Goal: Task Accomplishment & Management: Manage account settings

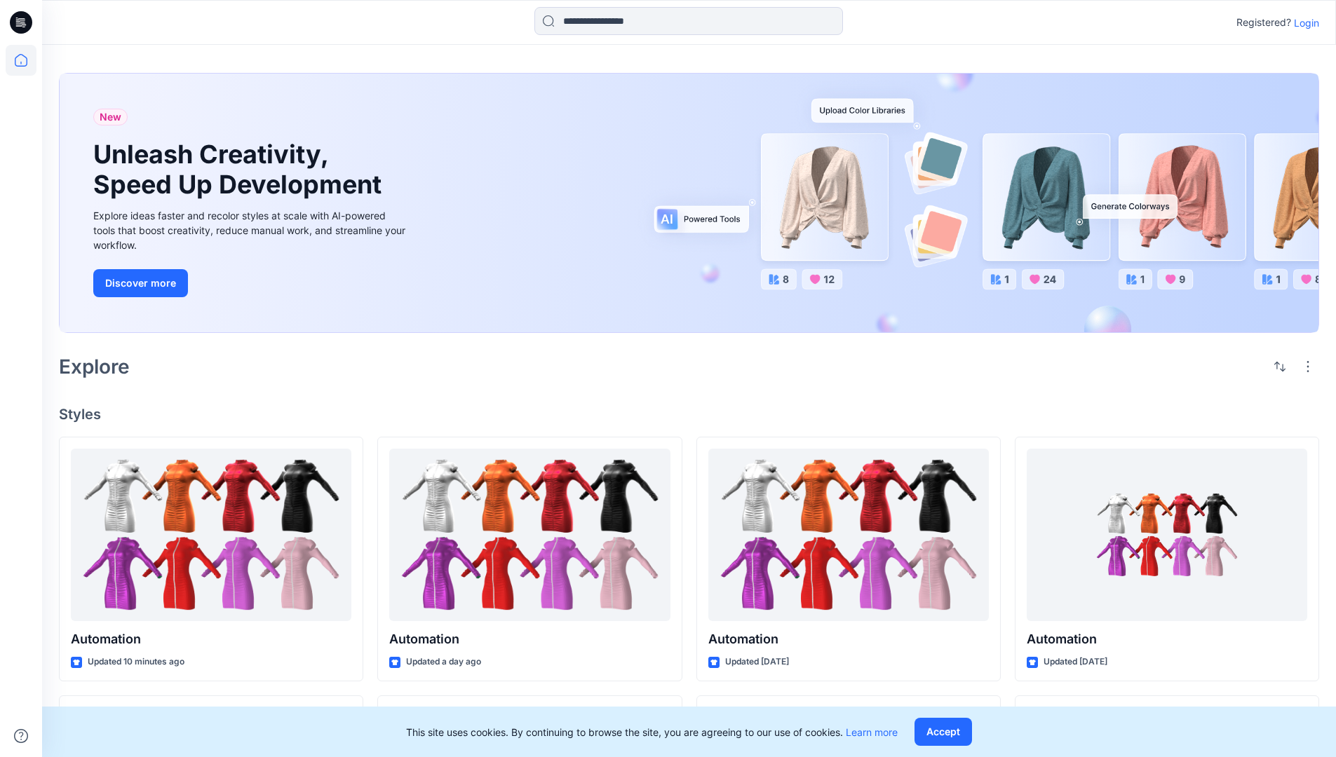
click at [1303, 22] on p "Login" at bounding box center [1306, 22] width 25 height 15
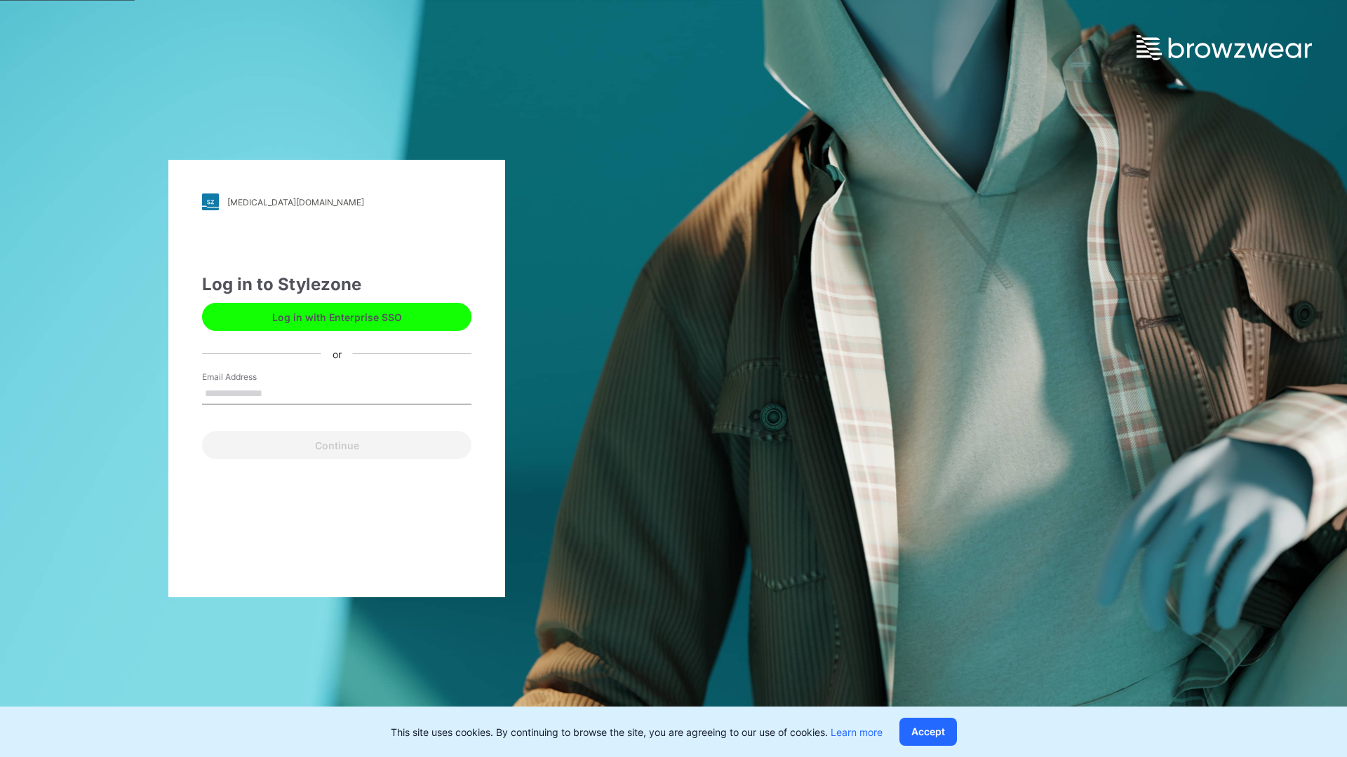
click at [277, 393] on input "Email Address" at bounding box center [336, 394] width 269 height 21
type input "**********"
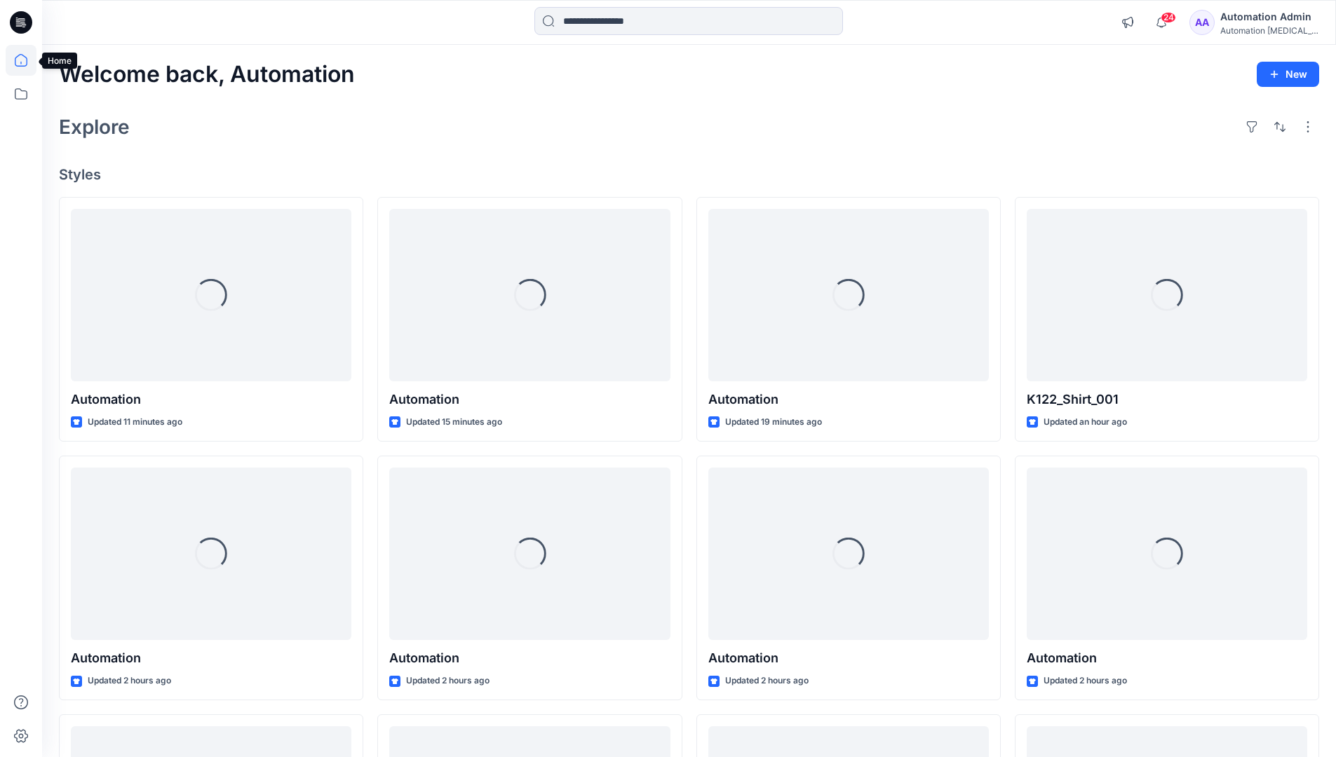
click at [27, 60] on icon at bounding box center [21, 60] width 13 height 13
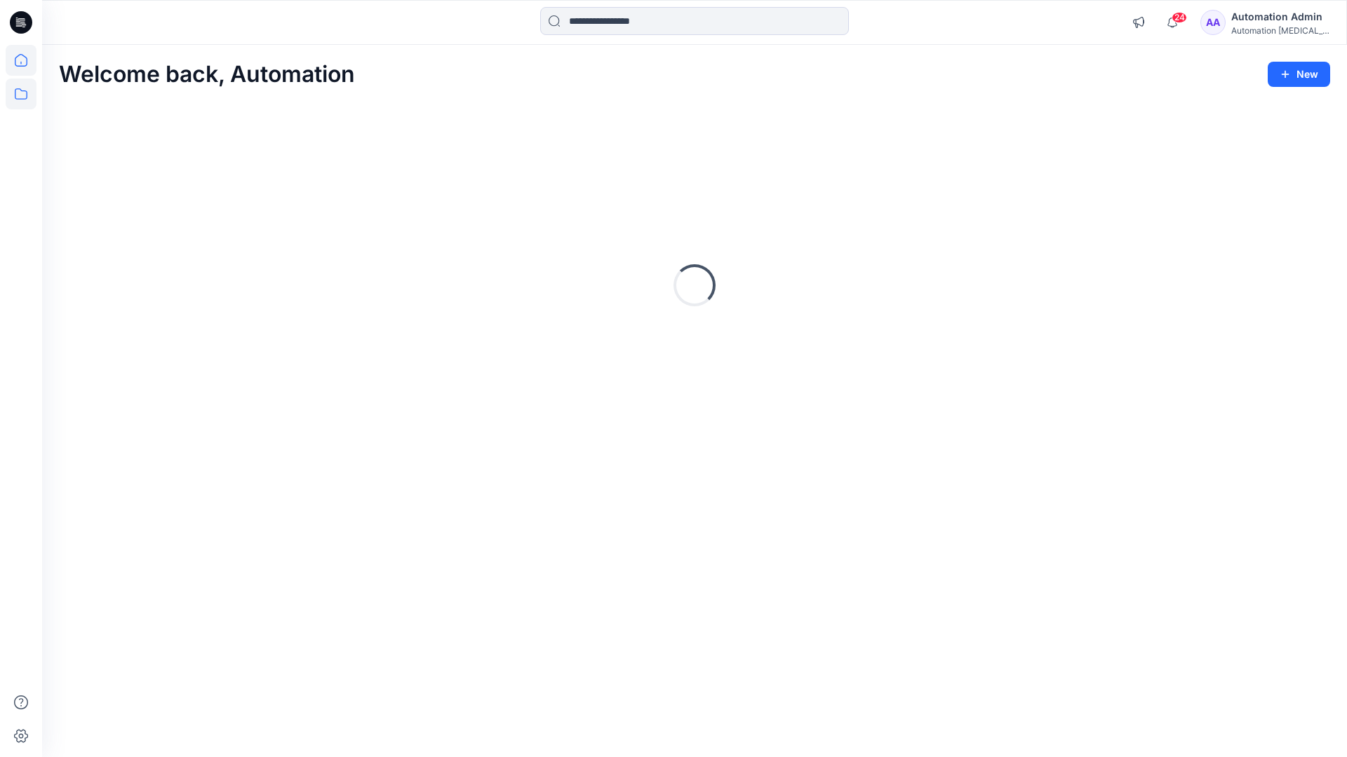
click at [20, 91] on icon at bounding box center [21, 94] width 31 height 31
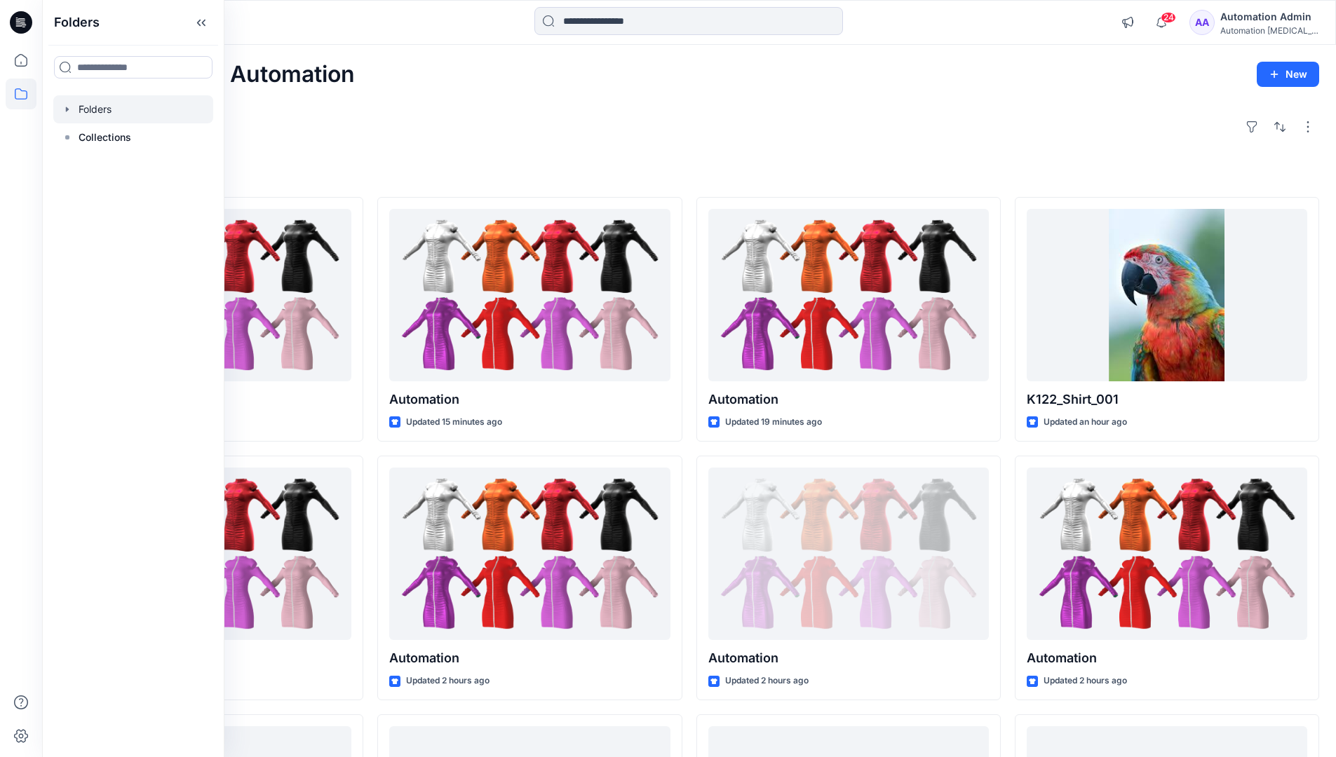
click at [93, 107] on div at bounding box center [133, 109] width 160 height 28
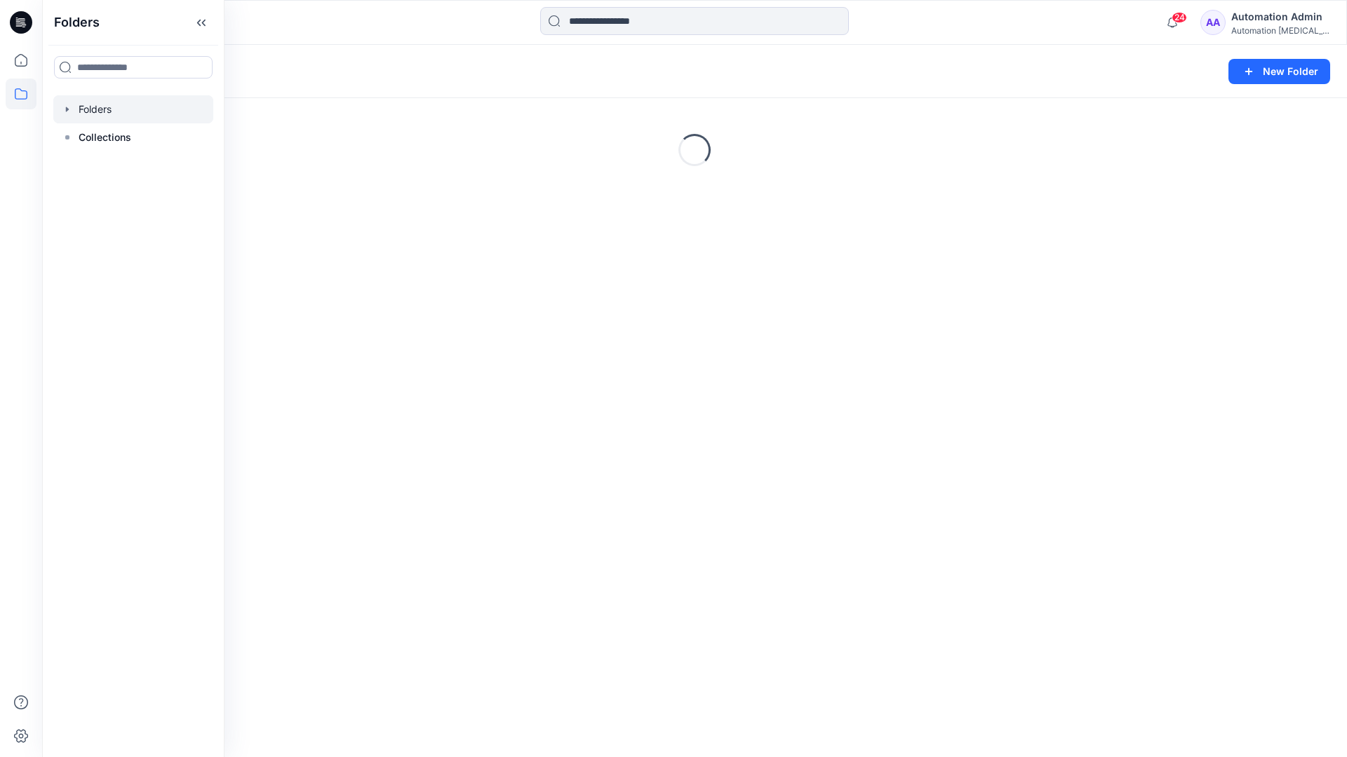
click at [675, 486] on div "Folders New Folder Loading..." at bounding box center [694, 401] width 1304 height 713
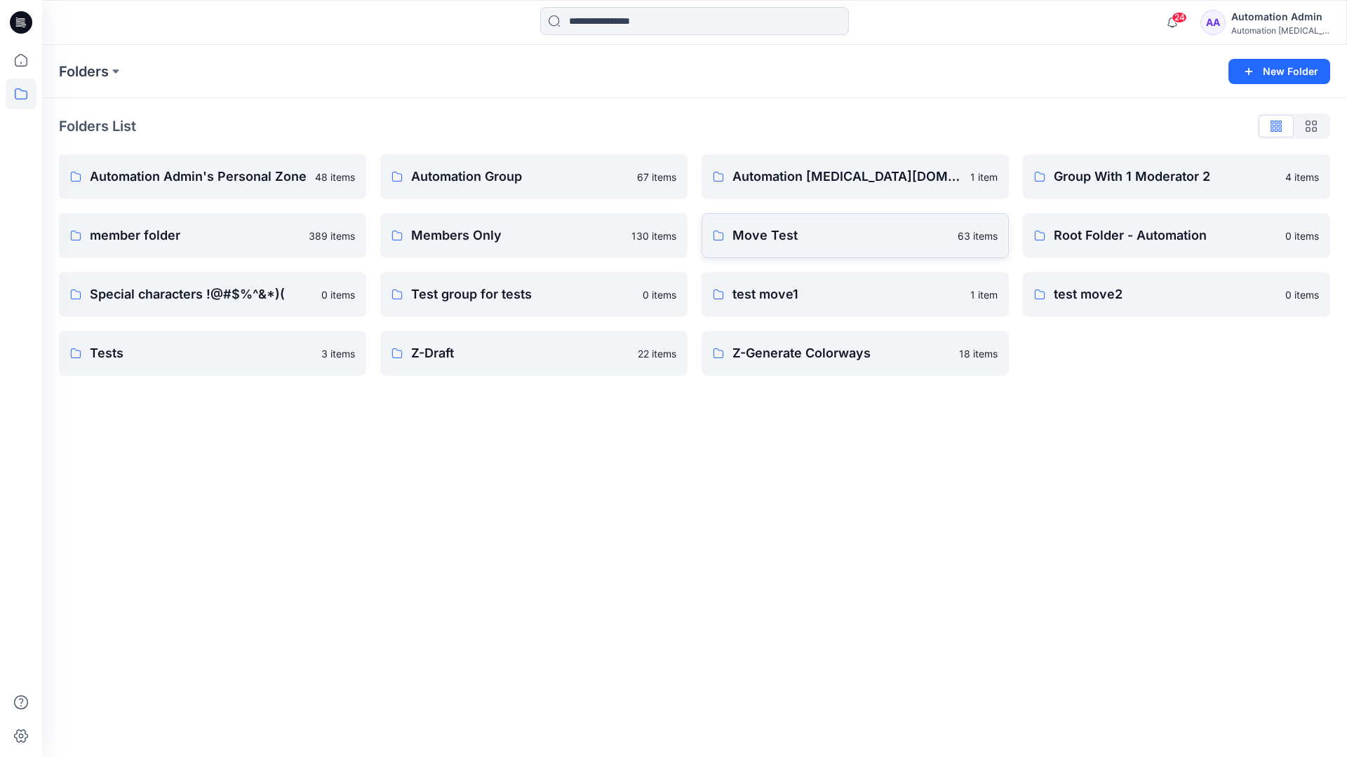
click at [782, 231] on p "Move Test" at bounding box center [840, 236] width 217 height 20
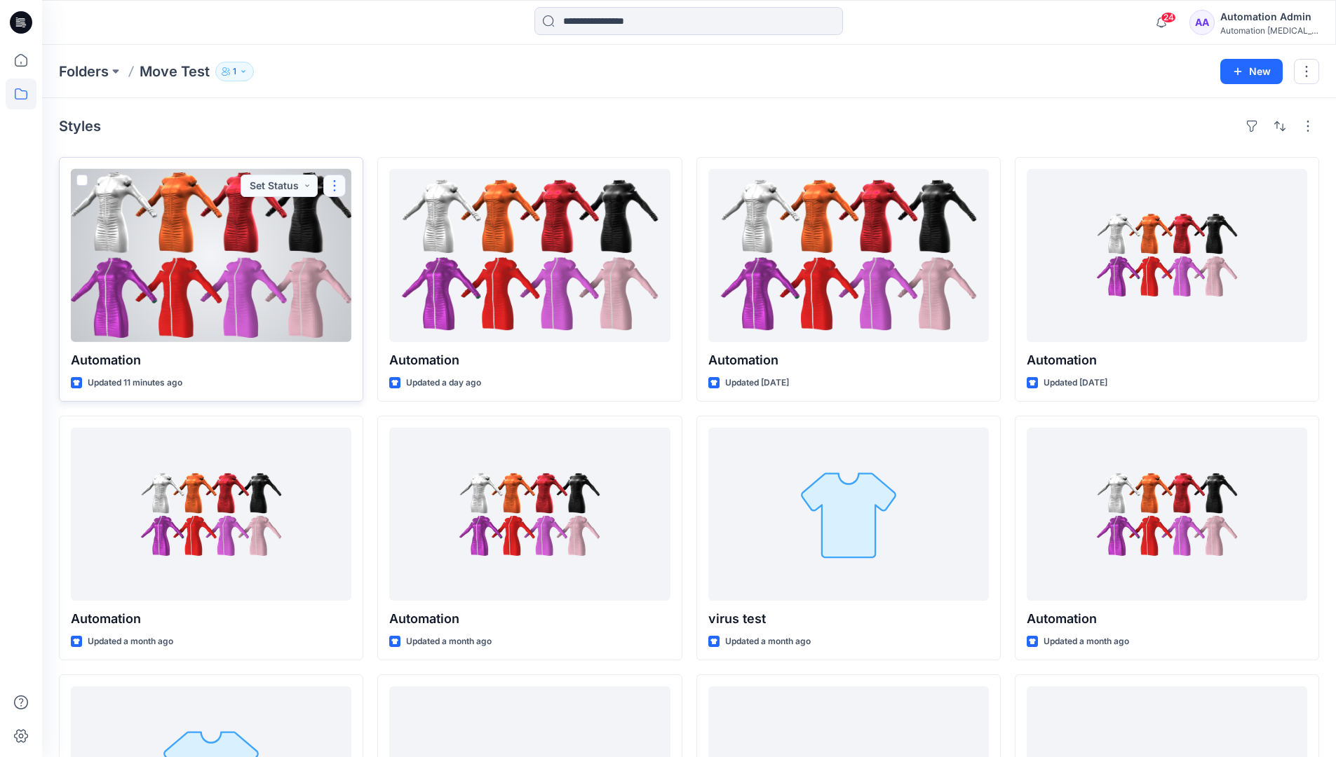
click at [328, 191] on button "button" at bounding box center [334, 186] width 22 height 22
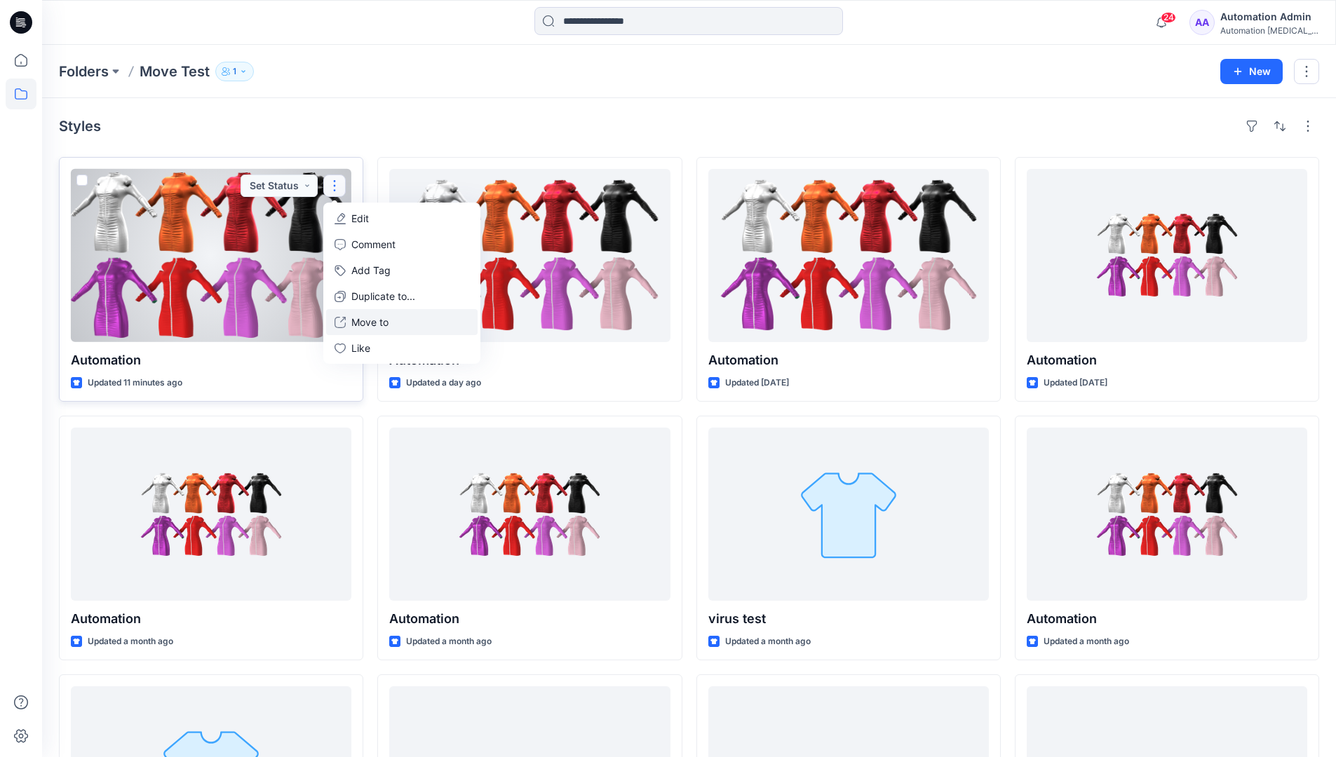
click at [375, 319] on p "Move to" at bounding box center [369, 322] width 37 height 15
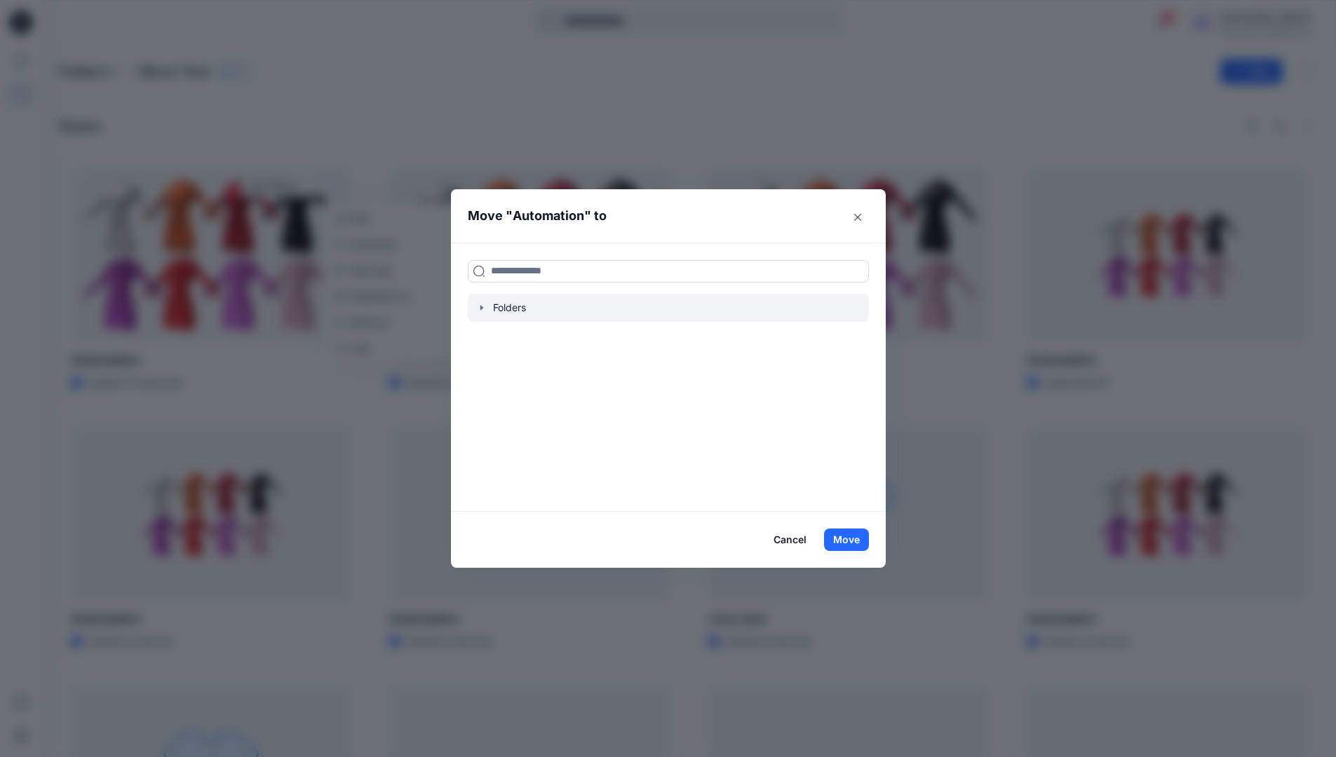
click at [483, 309] on icon "button" at bounding box center [481, 307] width 3 height 5
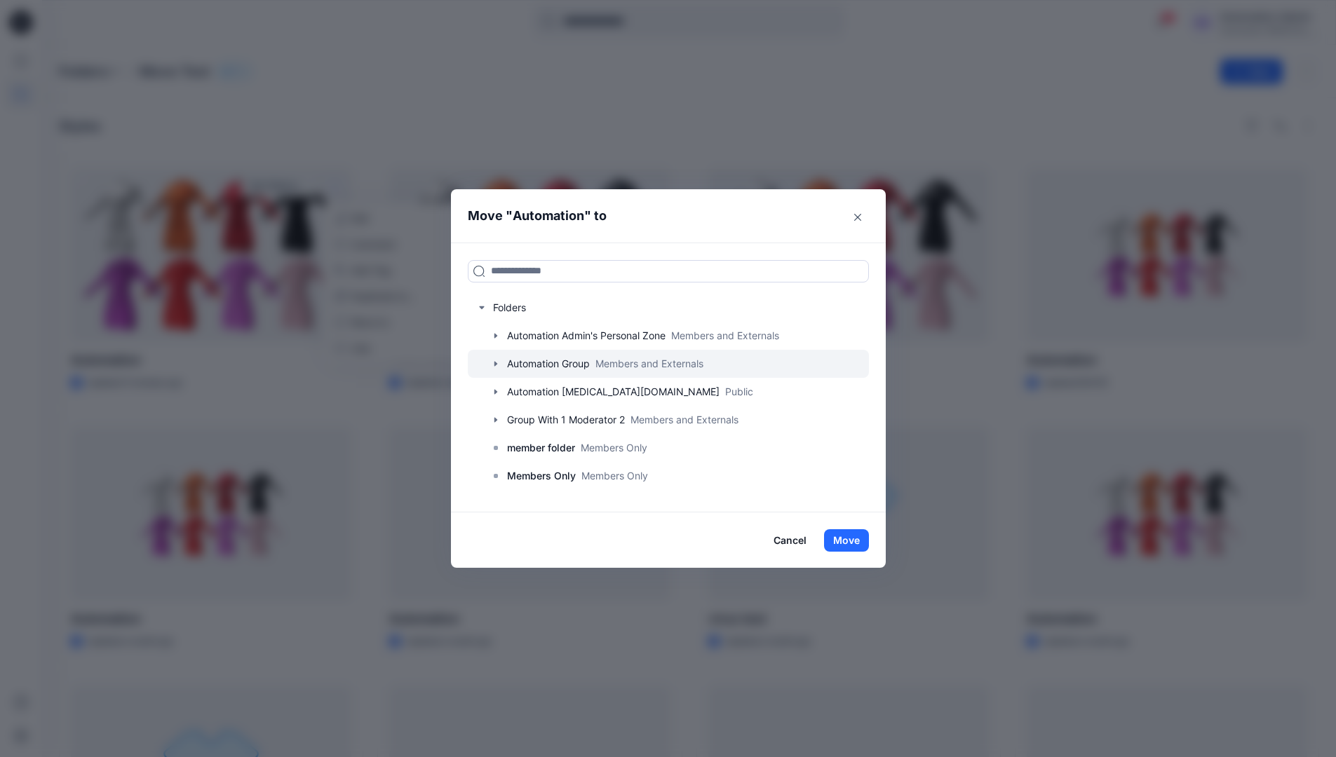
click at [527, 360] on div at bounding box center [668, 364] width 401 height 28
click at [855, 537] on button "Move" at bounding box center [846, 541] width 45 height 22
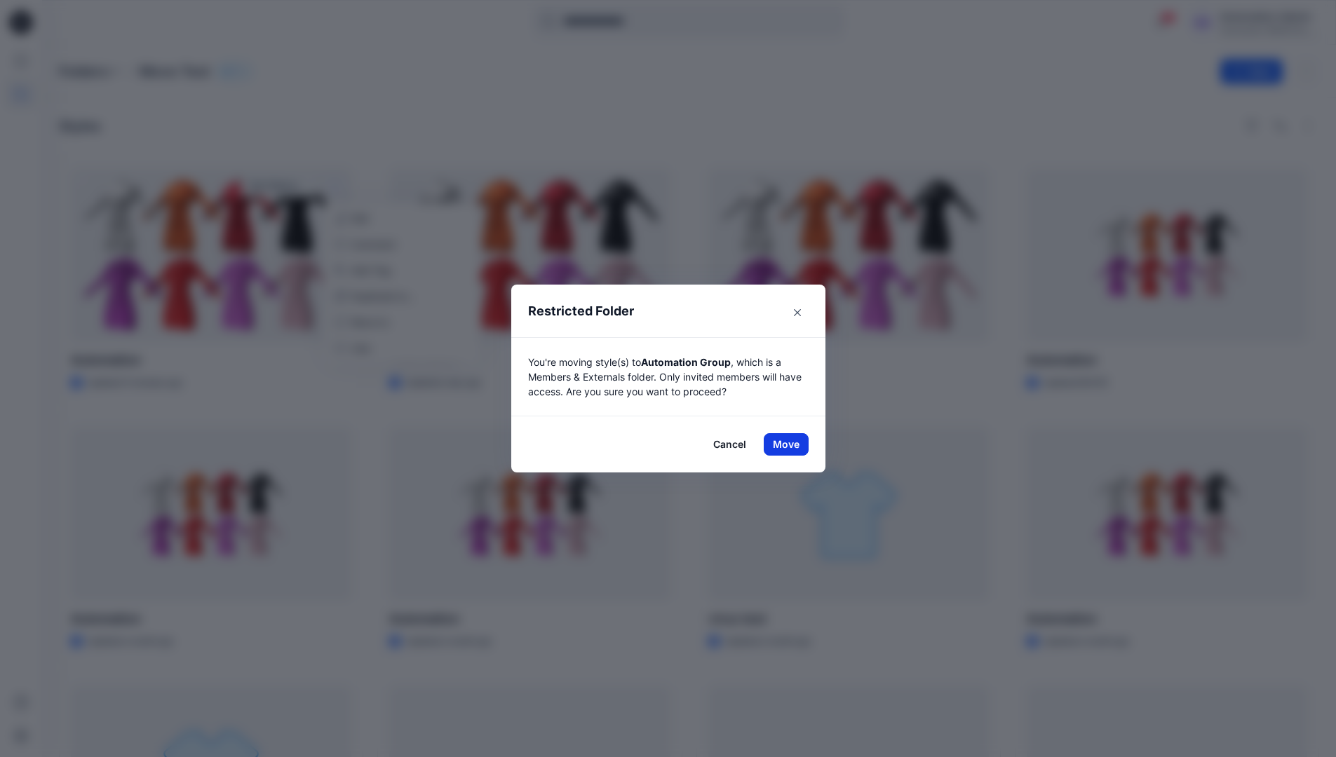
click at [791, 445] on button "Move" at bounding box center [786, 444] width 45 height 22
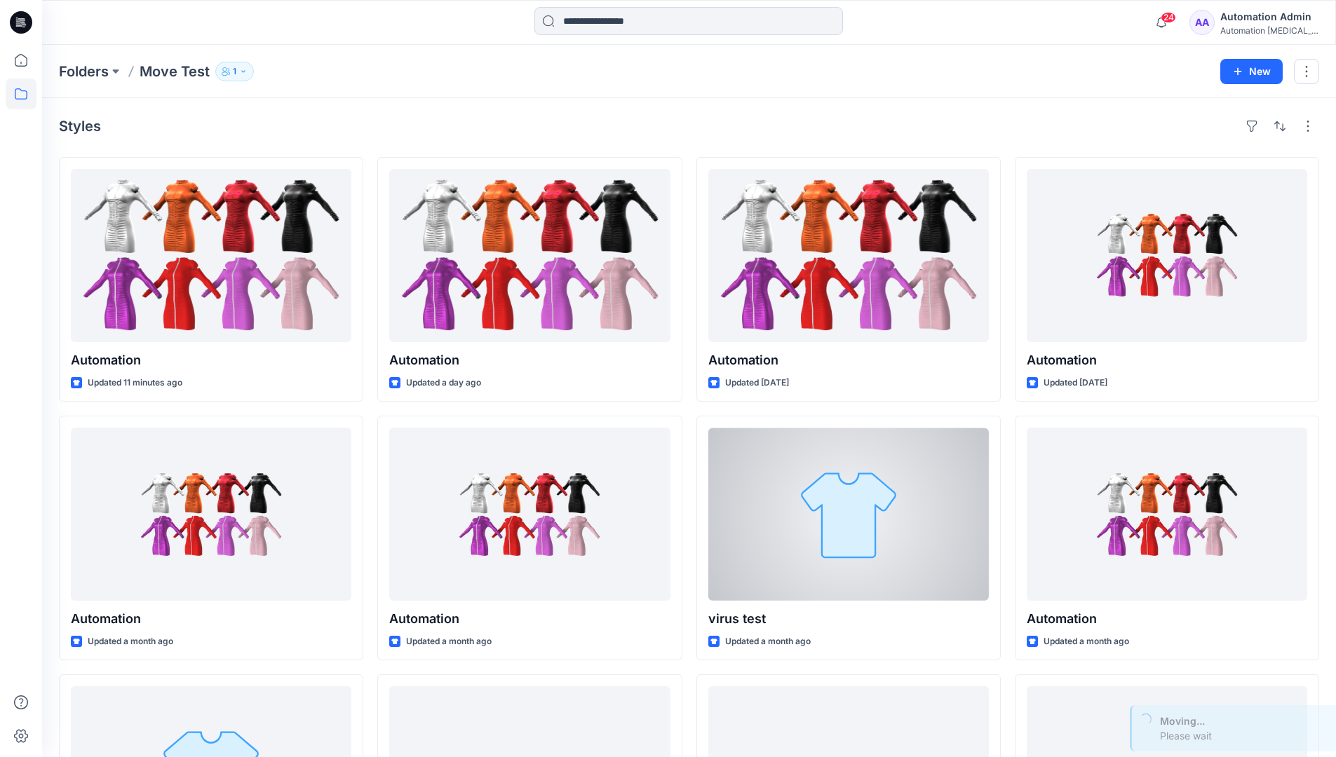
click at [1262, 20] on div "Automation Admin" at bounding box center [1269, 16] width 98 height 17
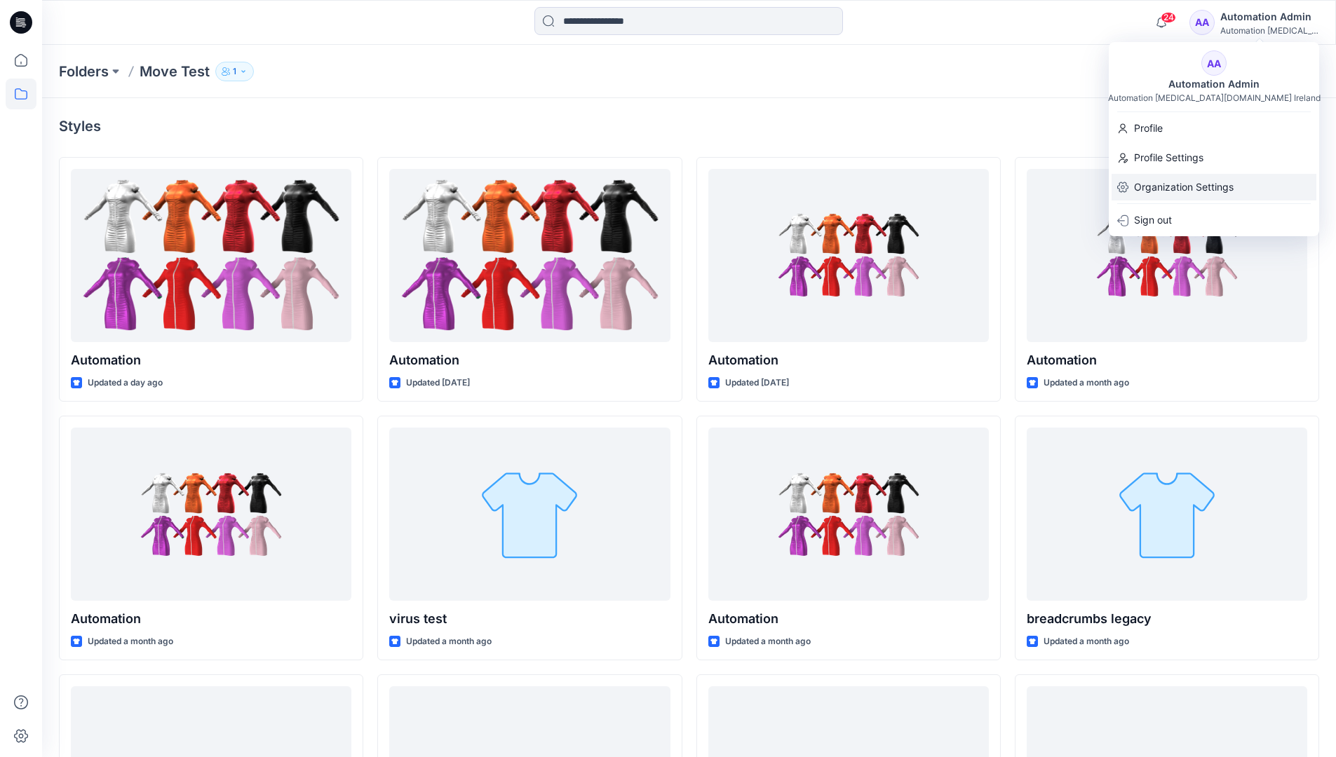
click at [1196, 178] on p "Organization Settings" at bounding box center [1184, 187] width 100 height 27
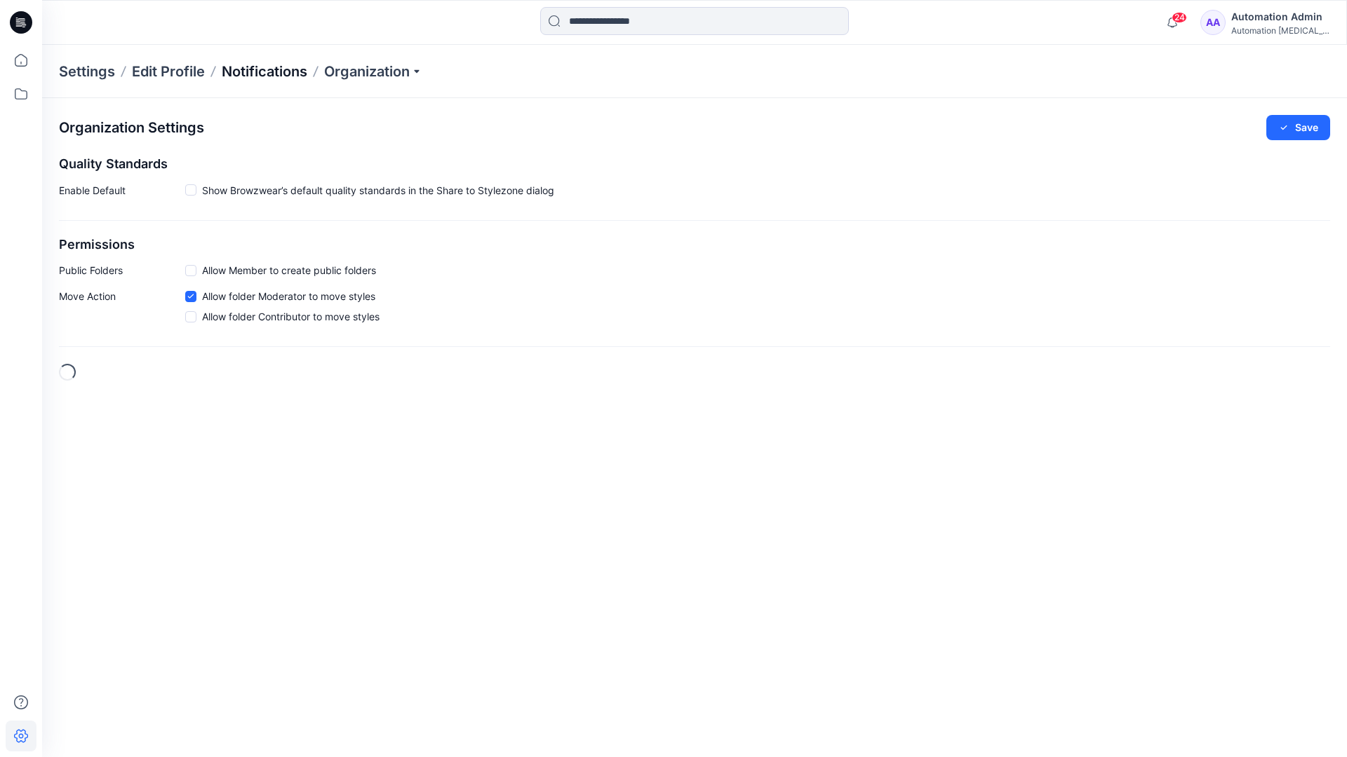
click at [256, 70] on p "Notifications" at bounding box center [265, 72] width 86 height 20
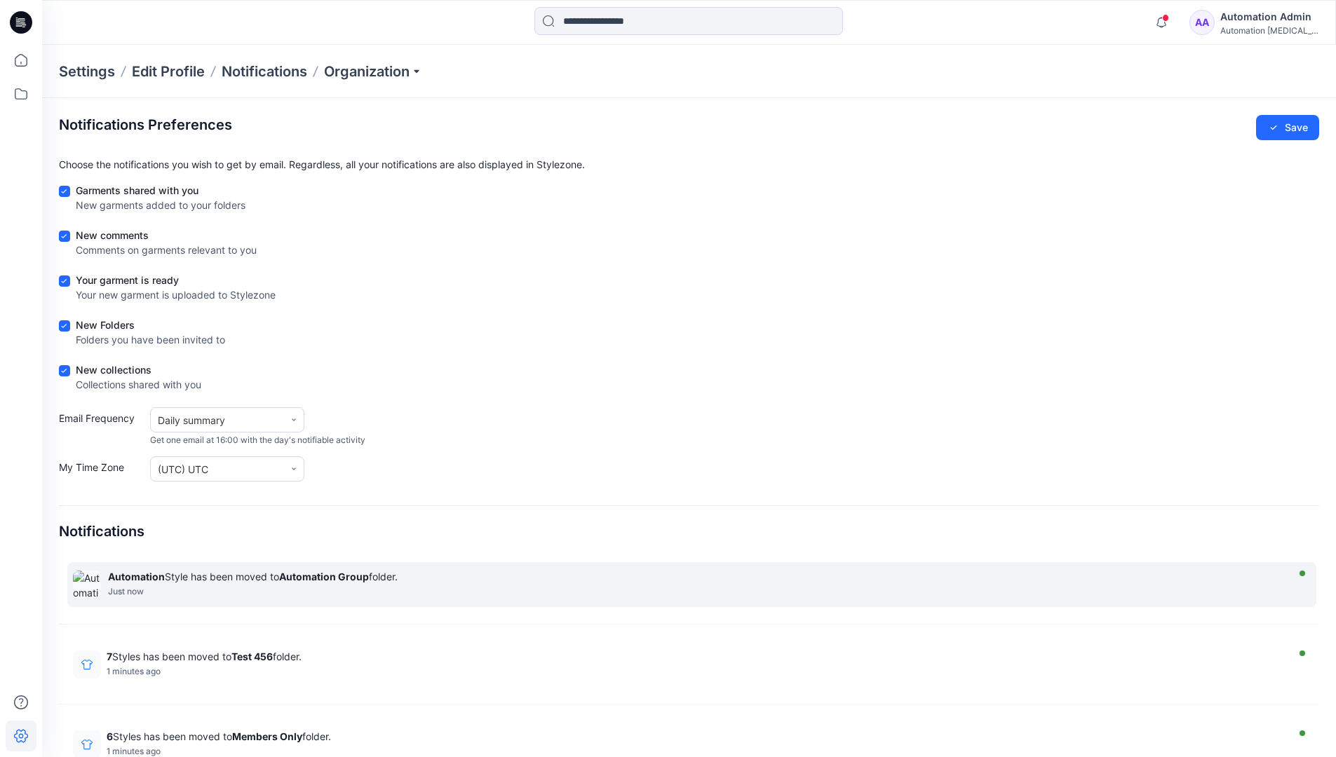
click at [323, 577] on strong "Automation Group" at bounding box center [324, 577] width 90 height 12
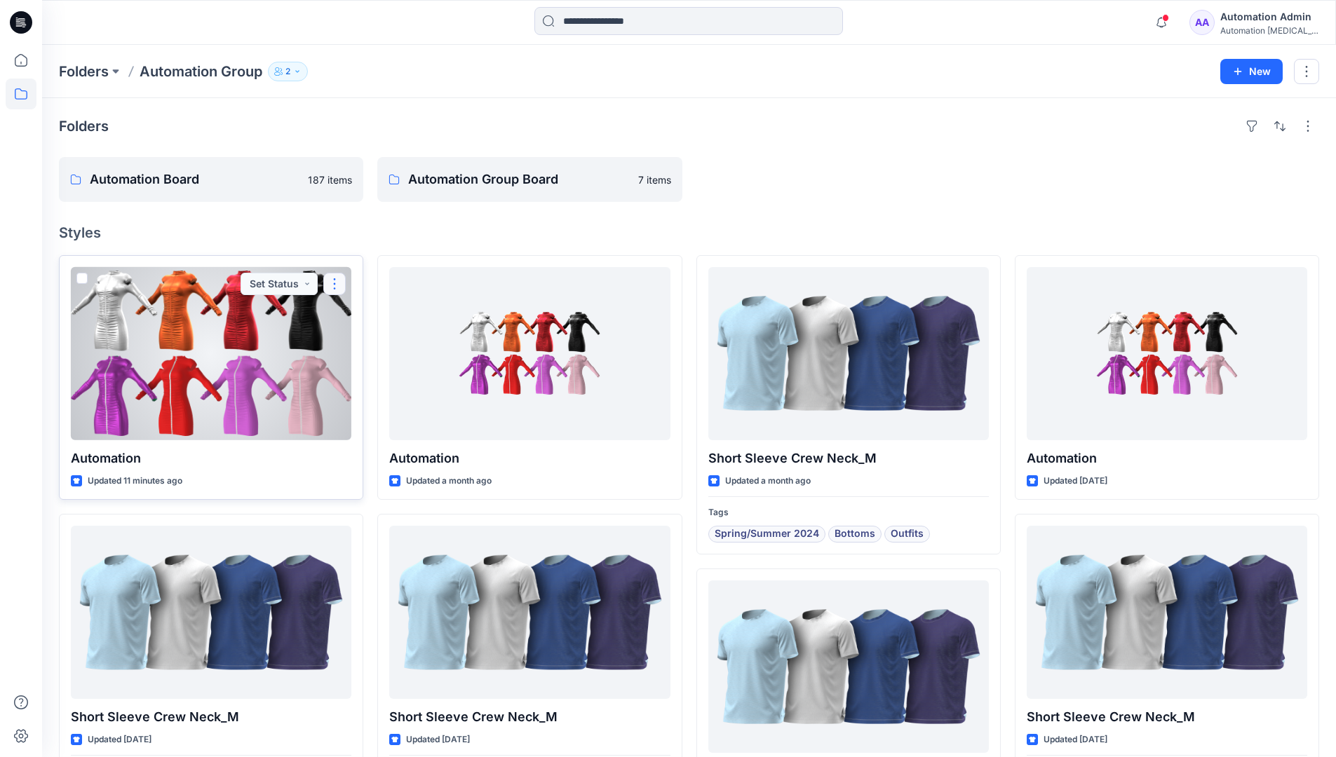
click at [338, 285] on button "button" at bounding box center [334, 284] width 22 height 22
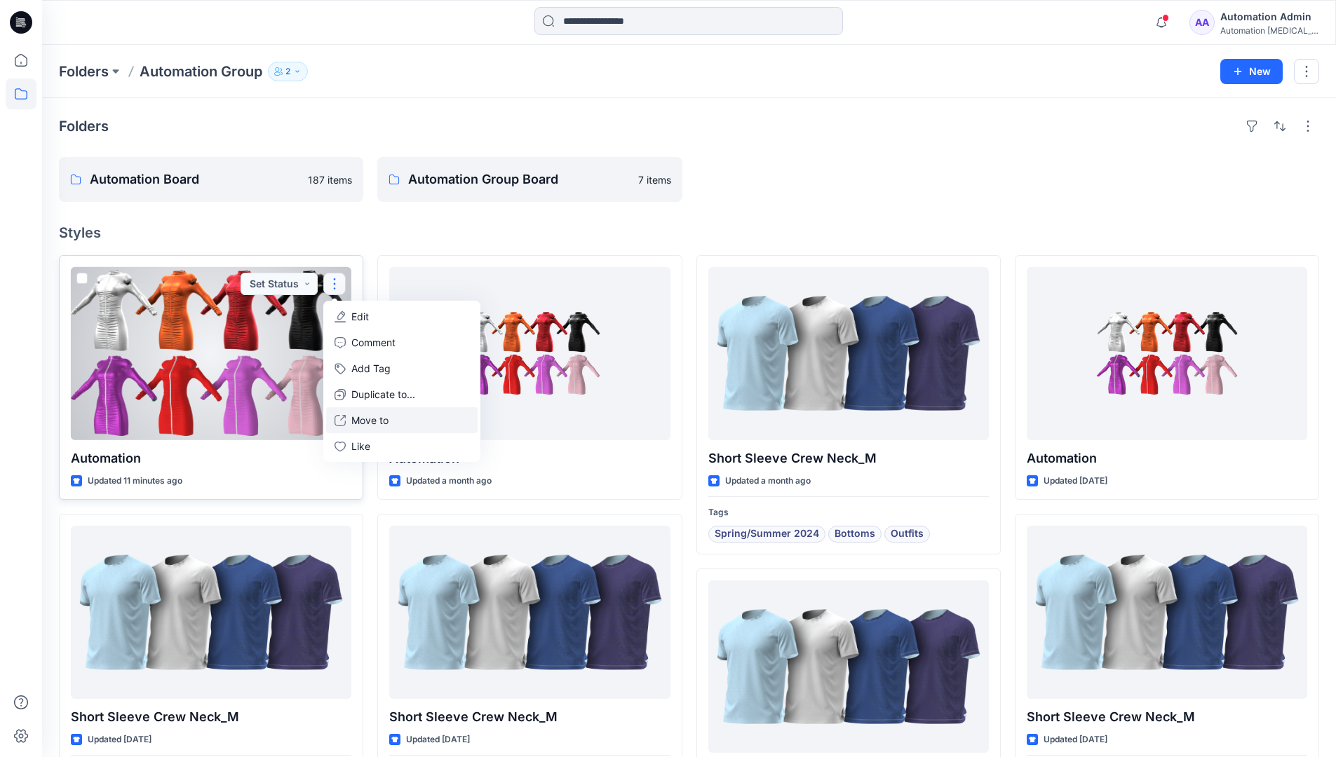
click at [359, 419] on p "Move to" at bounding box center [369, 420] width 37 height 15
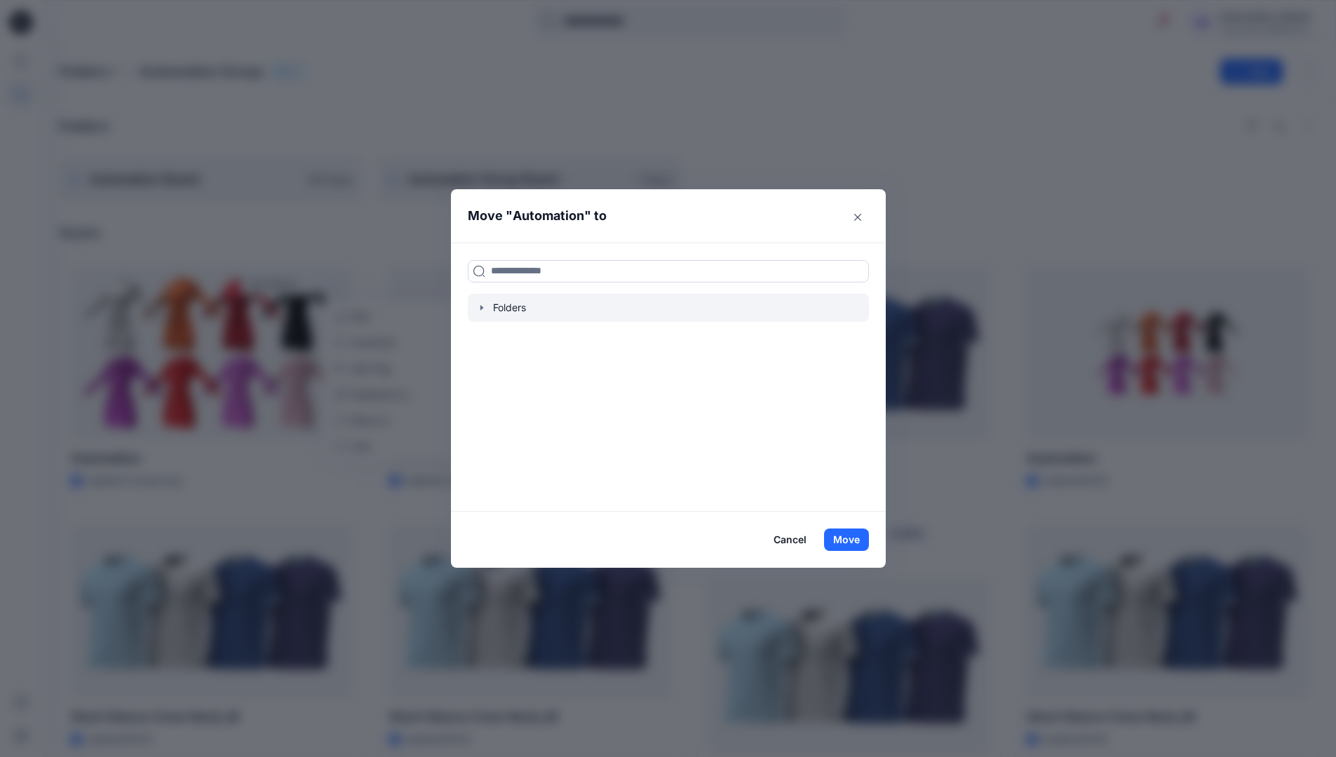
click at [487, 309] on icon "button" at bounding box center [481, 307] width 11 height 11
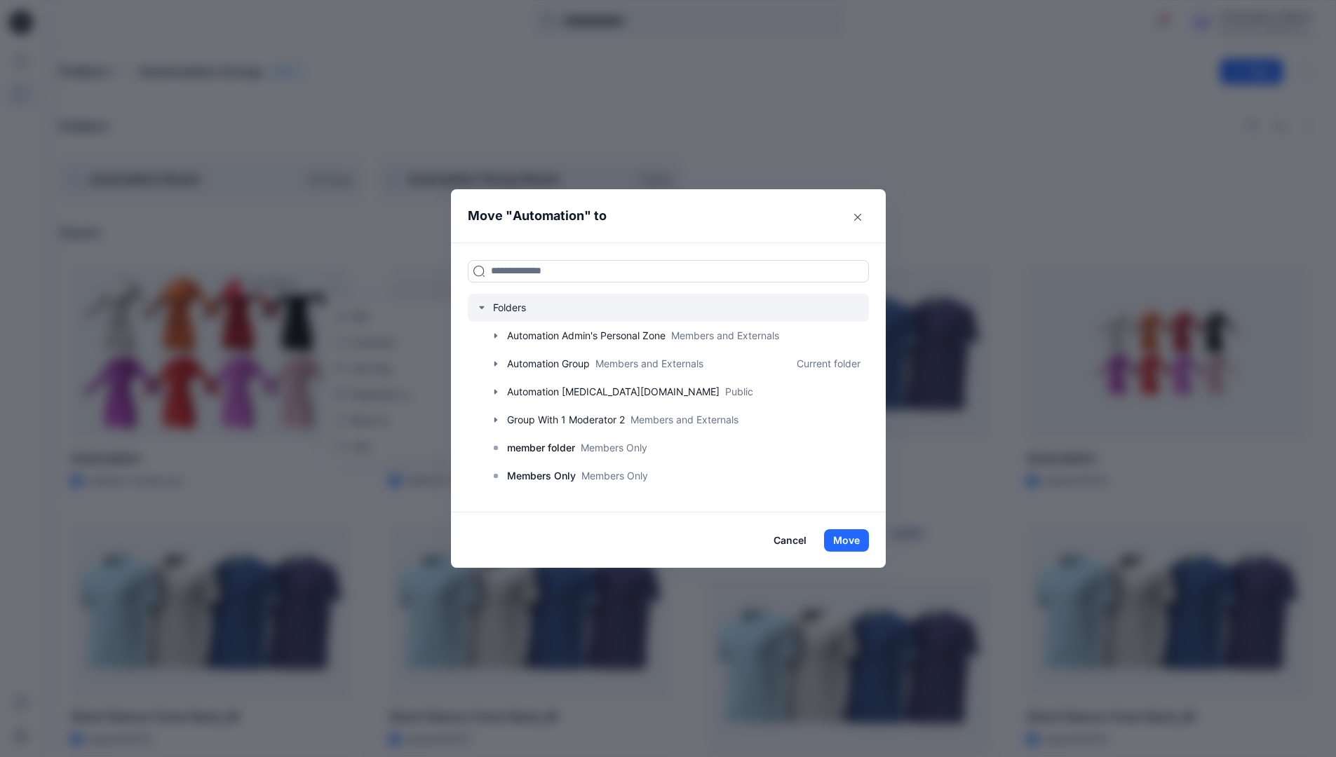
scroll to position [110, 0]
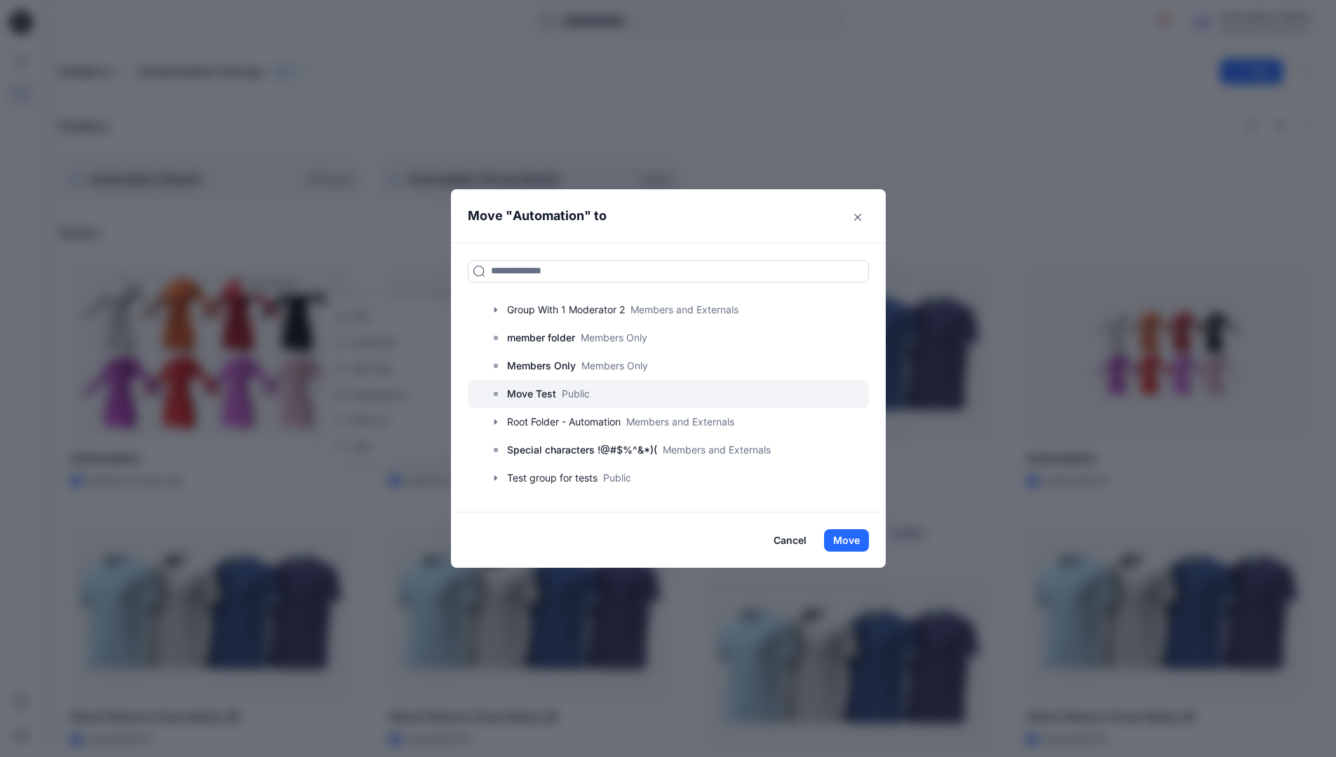
click at [548, 387] on p "Move Test" at bounding box center [531, 394] width 49 height 17
click at [858, 534] on button "Move" at bounding box center [846, 541] width 45 height 22
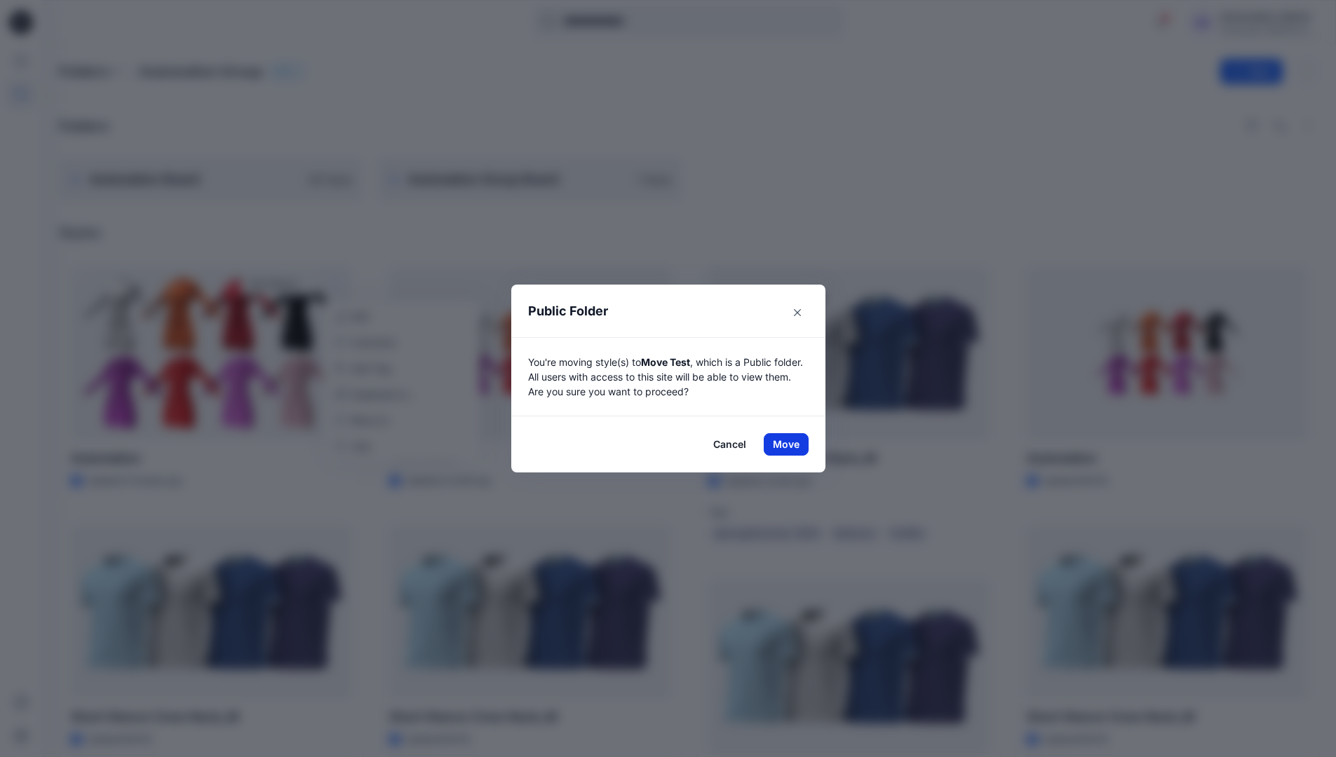
click at [791, 445] on button "Move" at bounding box center [786, 444] width 45 height 22
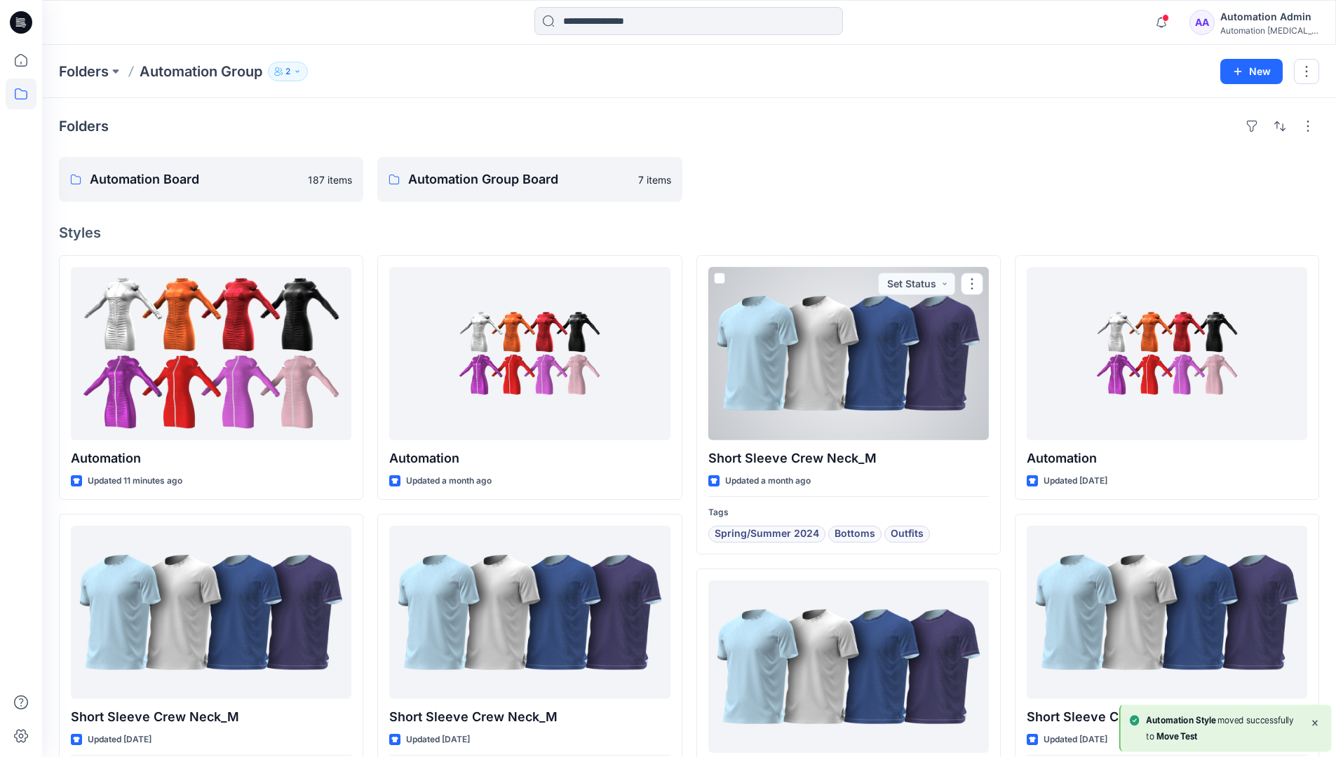
click at [1252, 22] on div "Automation Admin" at bounding box center [1269, 16] width 98 height 17
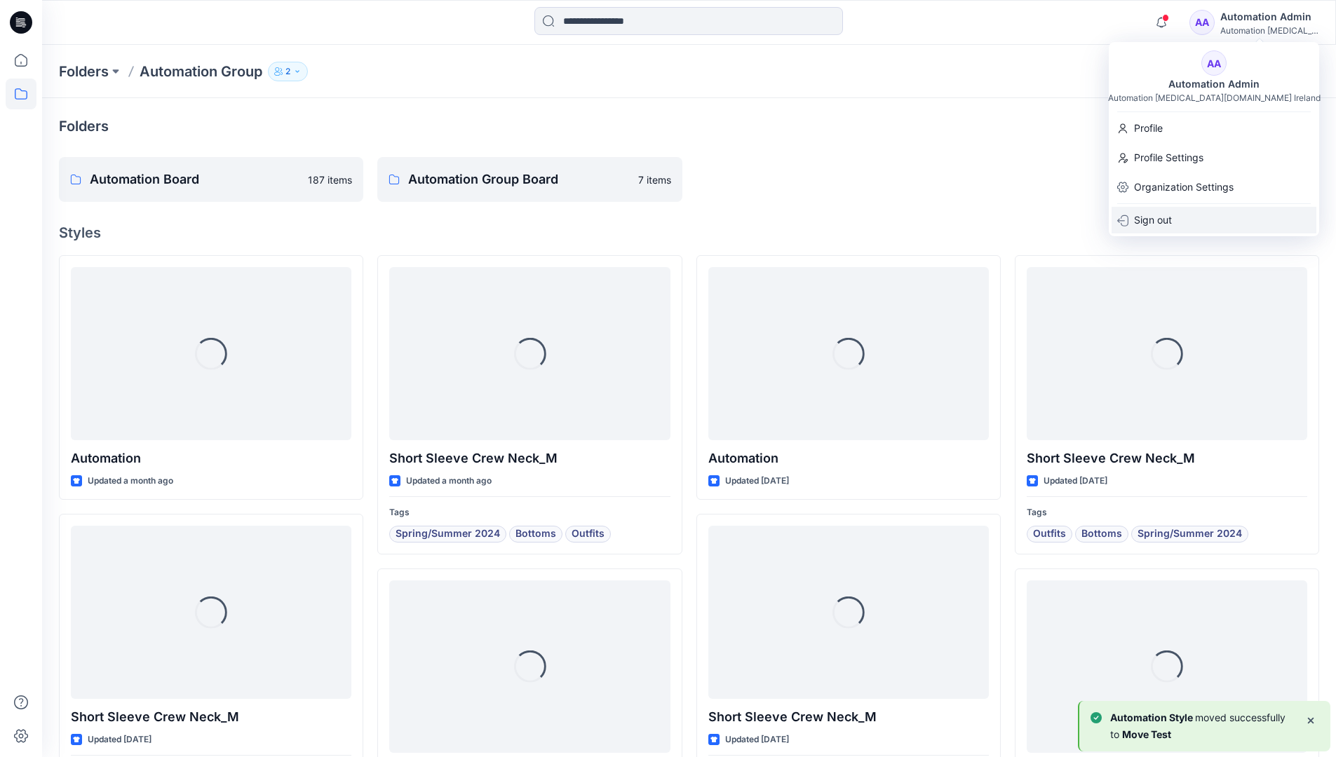
click at [1183, 215] on div "Sign out" at bounding box center [1214, 220] width 205 height 27
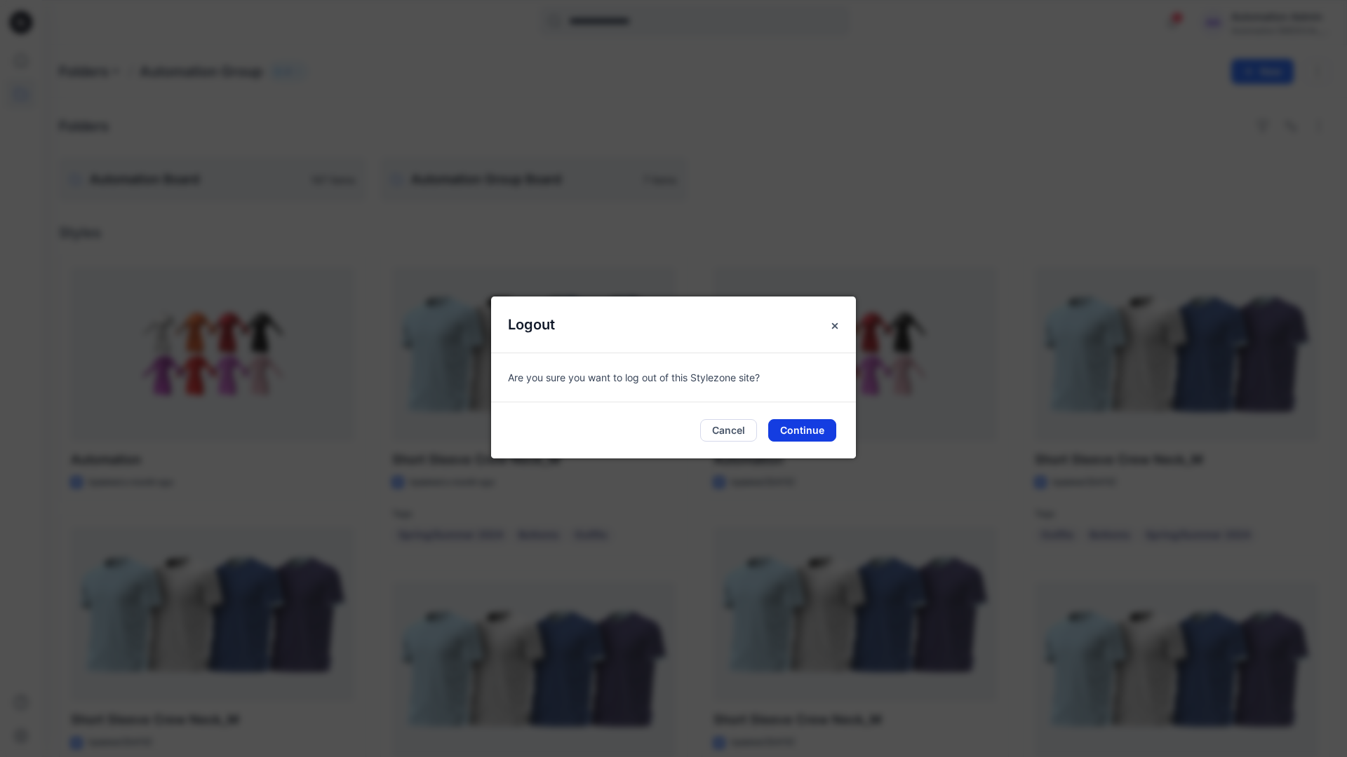
click at [795, 426] on button "Continue" at bounding box center [802, 430] width 68 height 22
